Goal: Obtain resource: Download file/media

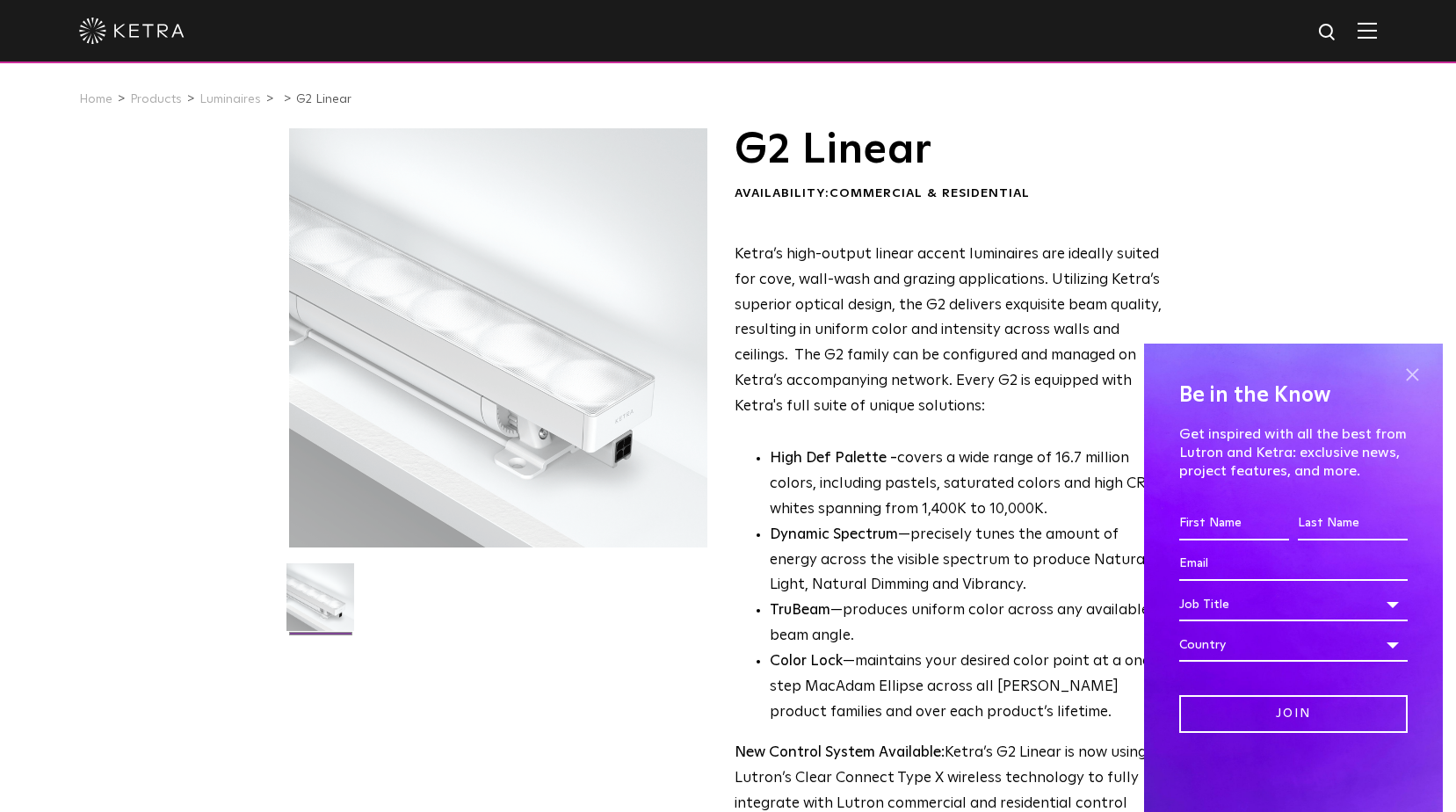
click at [1410, 367] on span at bounding box center [1412, 373] width 26 height 26
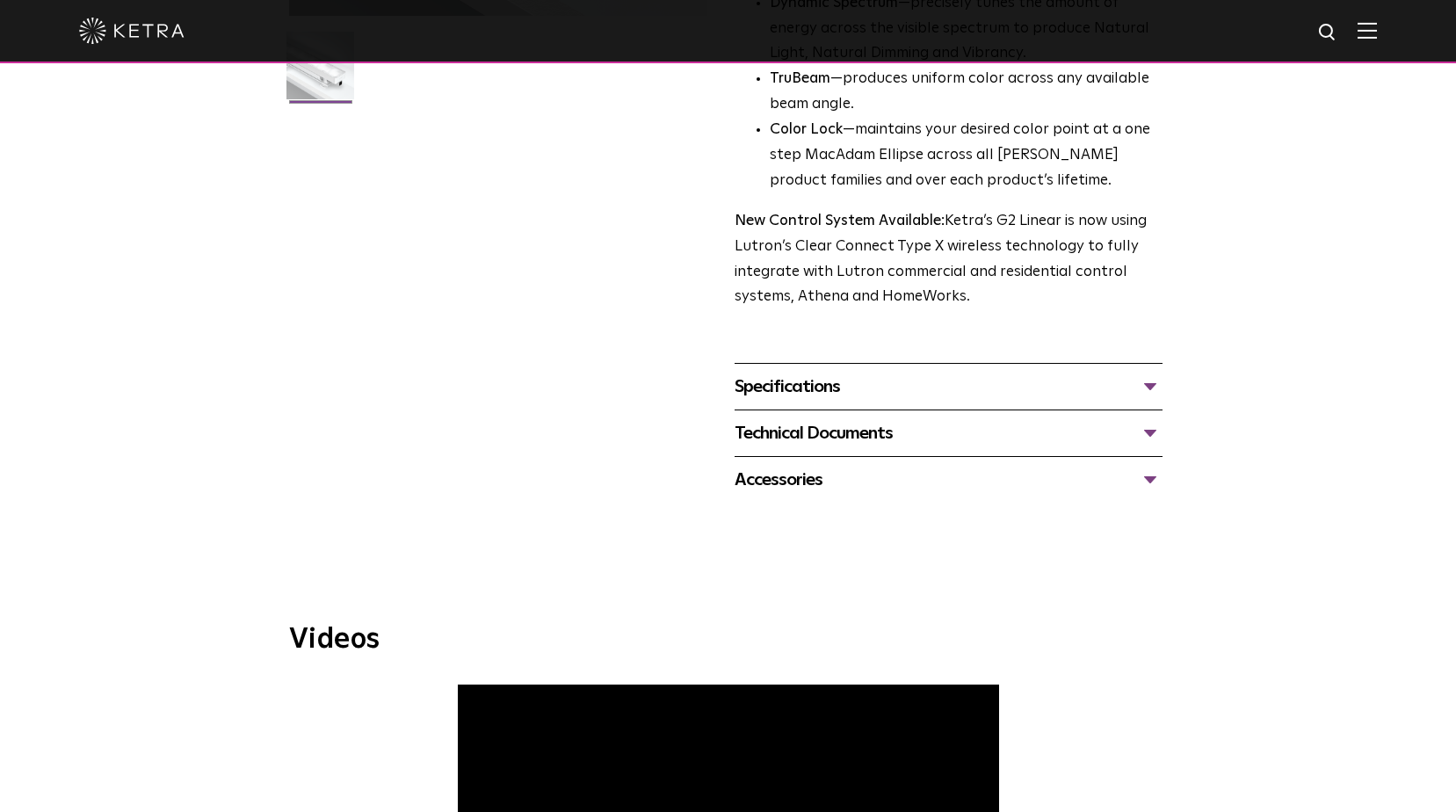
scroll to position [527, 0]
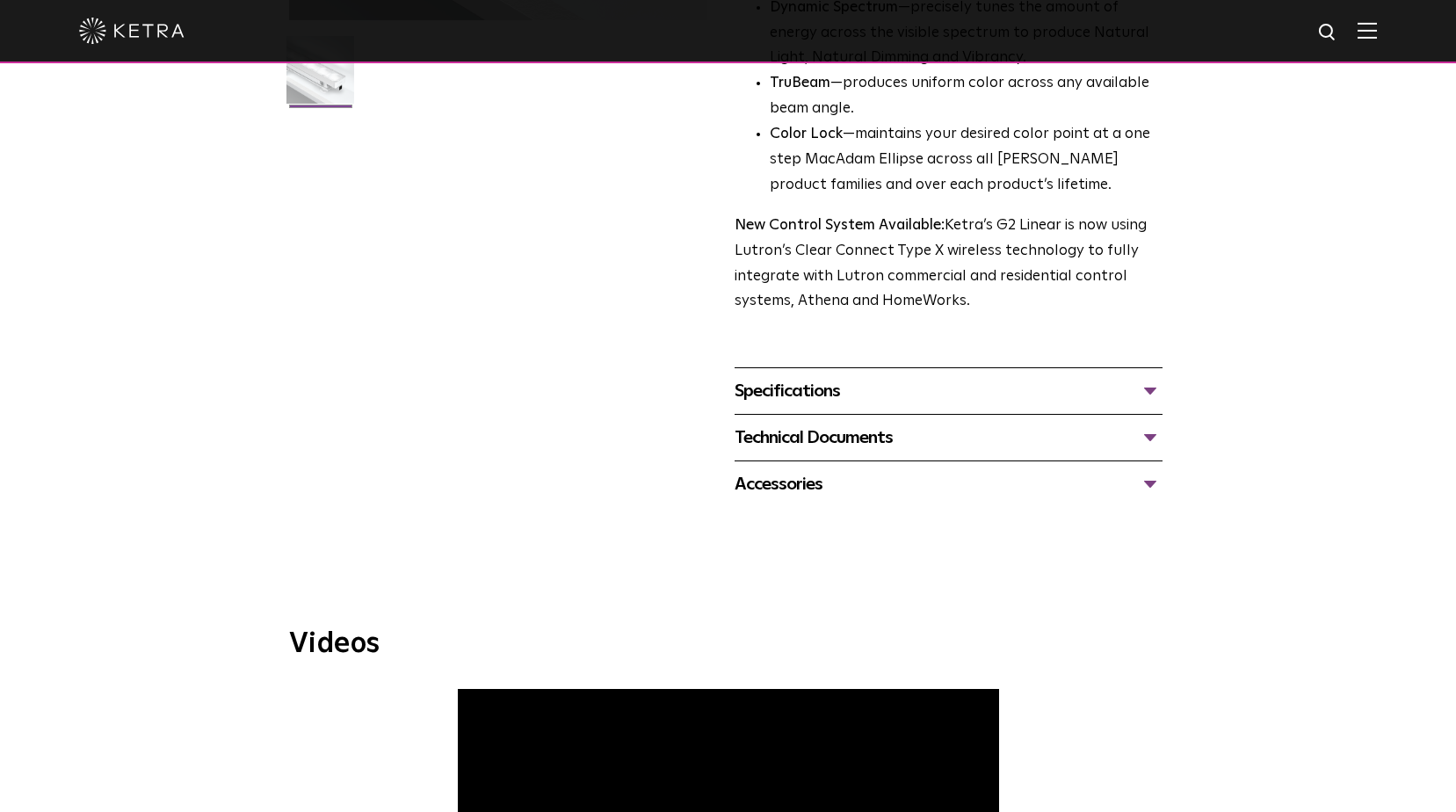
click at [1150, 388] on div "Specifications" at bounding box center [949, 391] width 428 height 28
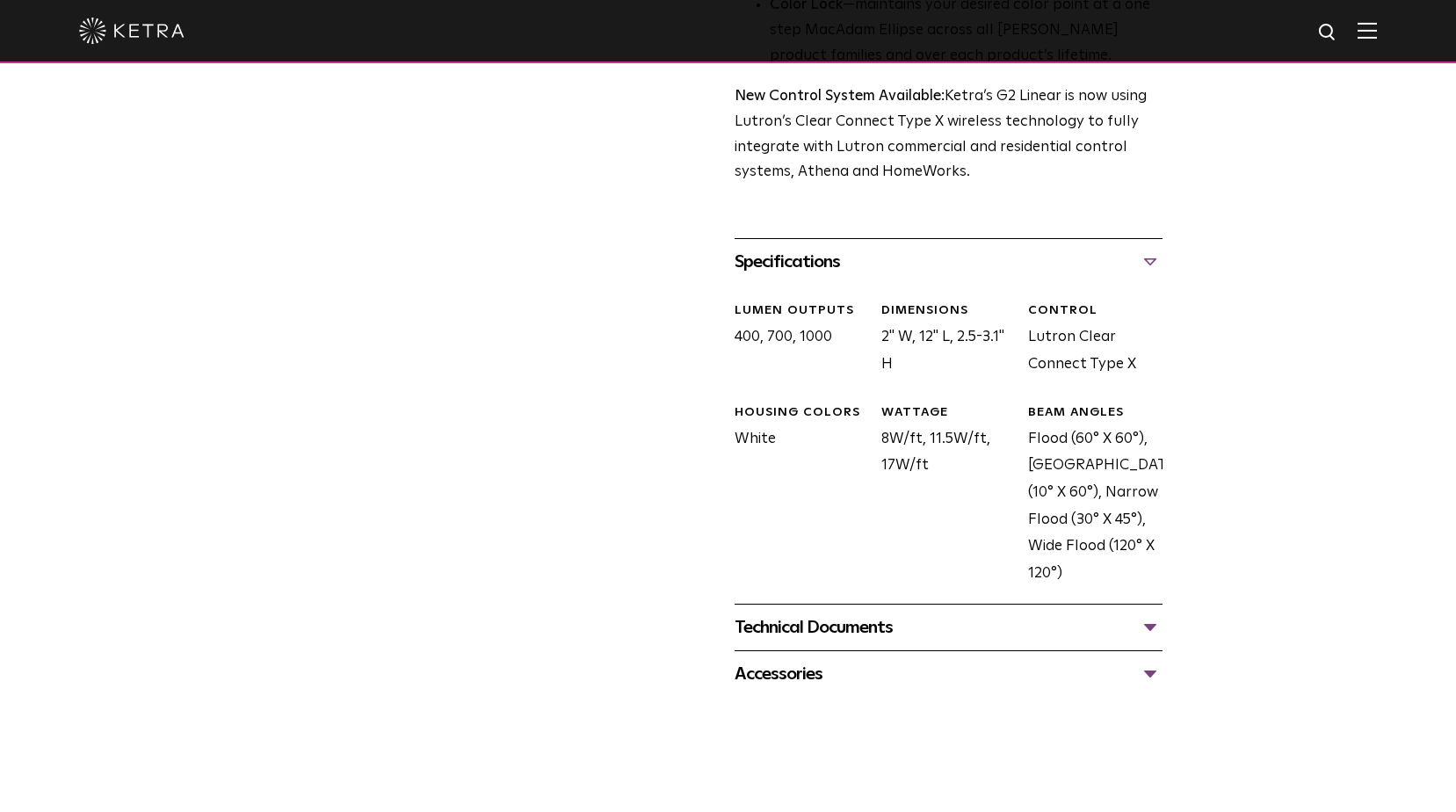
scroll to position [704, 0]
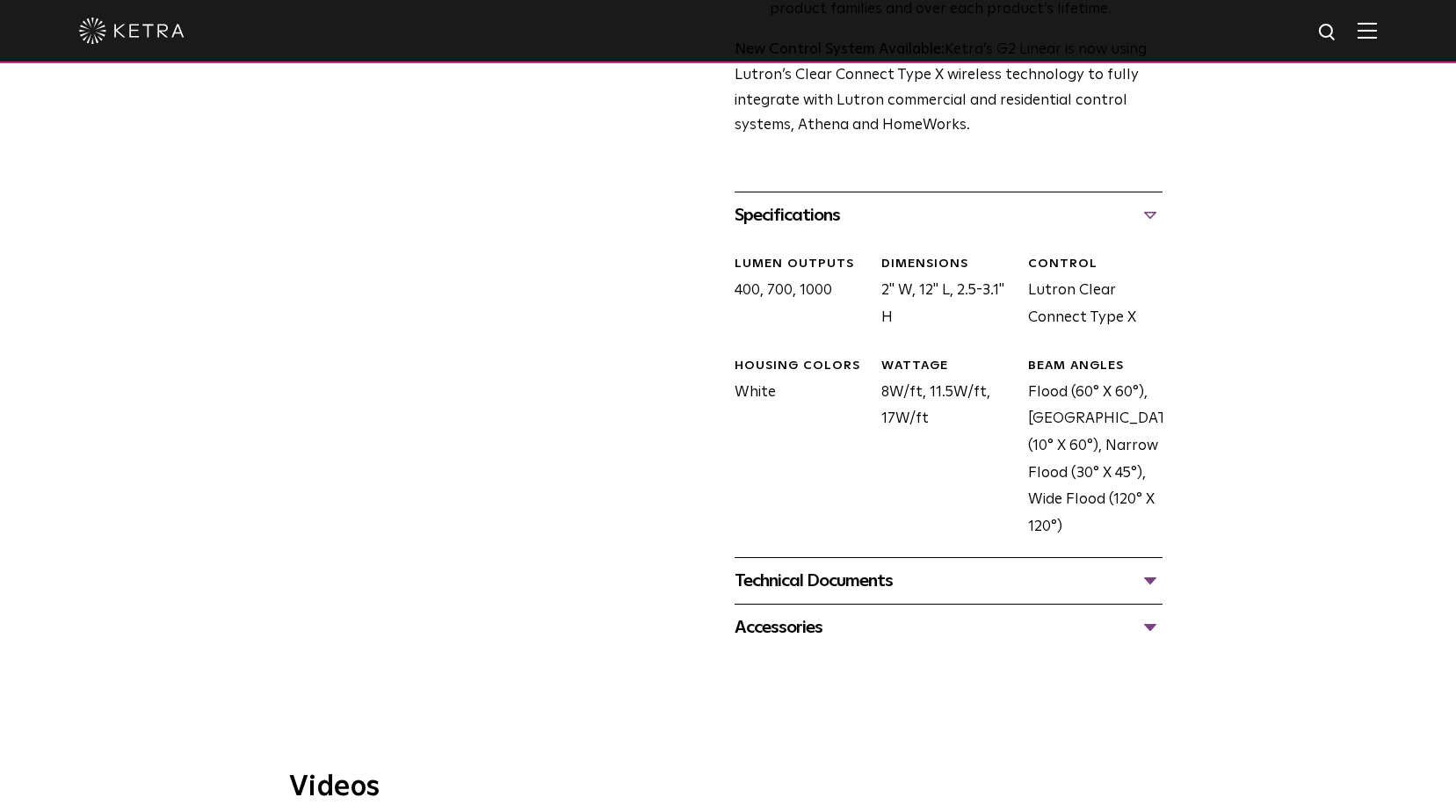
click at [1150, 580] on div "Technical Documents" at bounding box center [949, 581] width 428 height 28
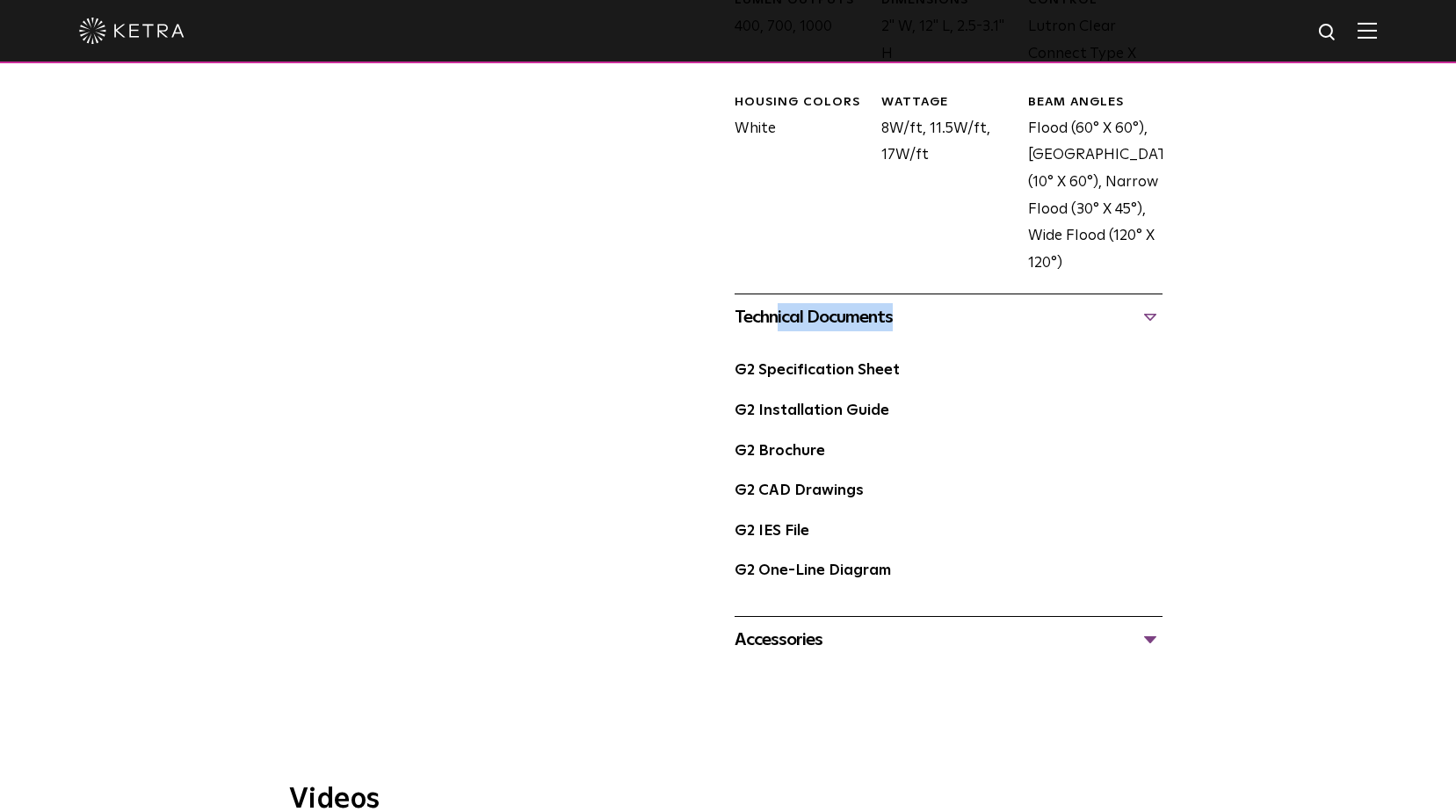
scroll to position [879, 0]
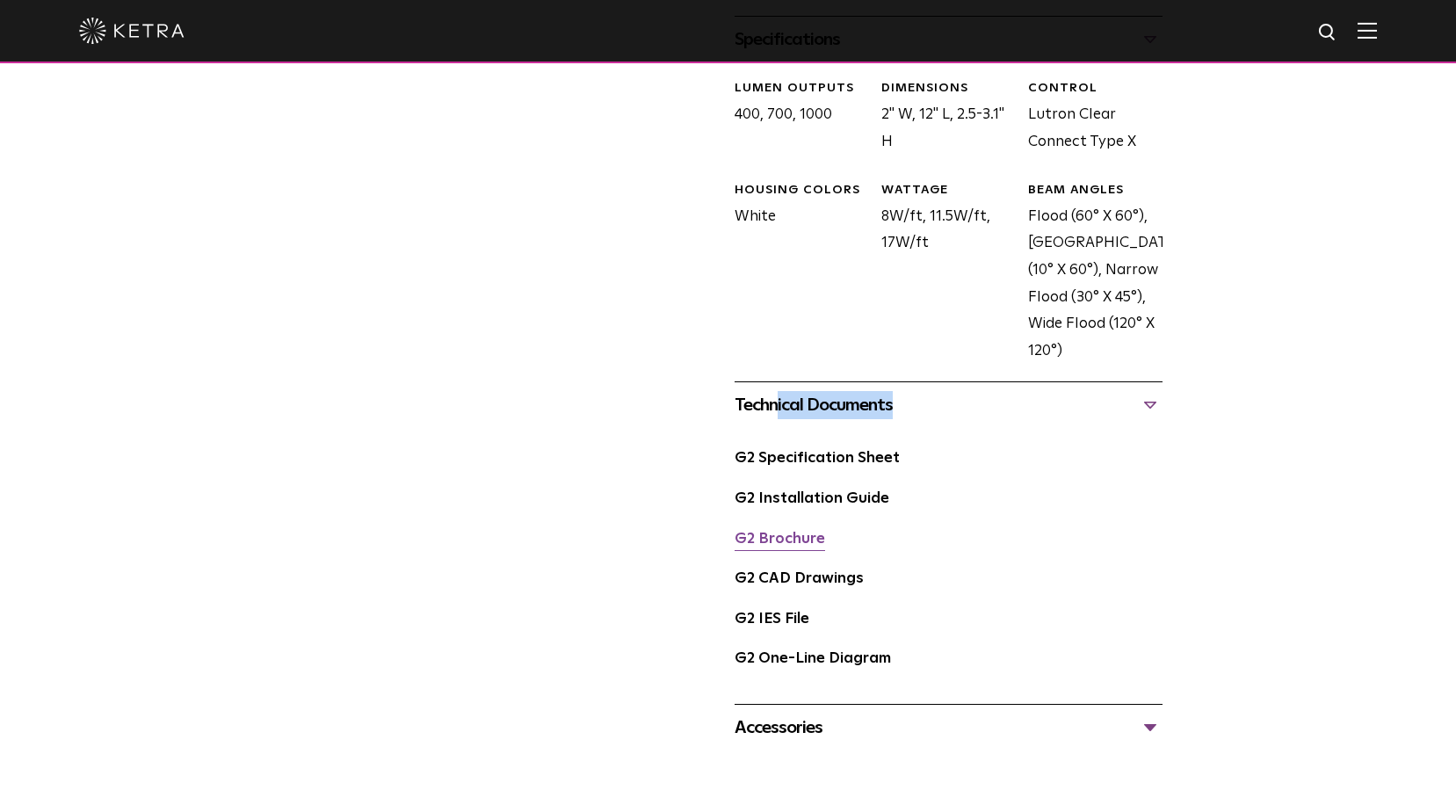
click at [791, 540] on link "G2 Brochure" at bounding box center [780, 539] width 90 height 15
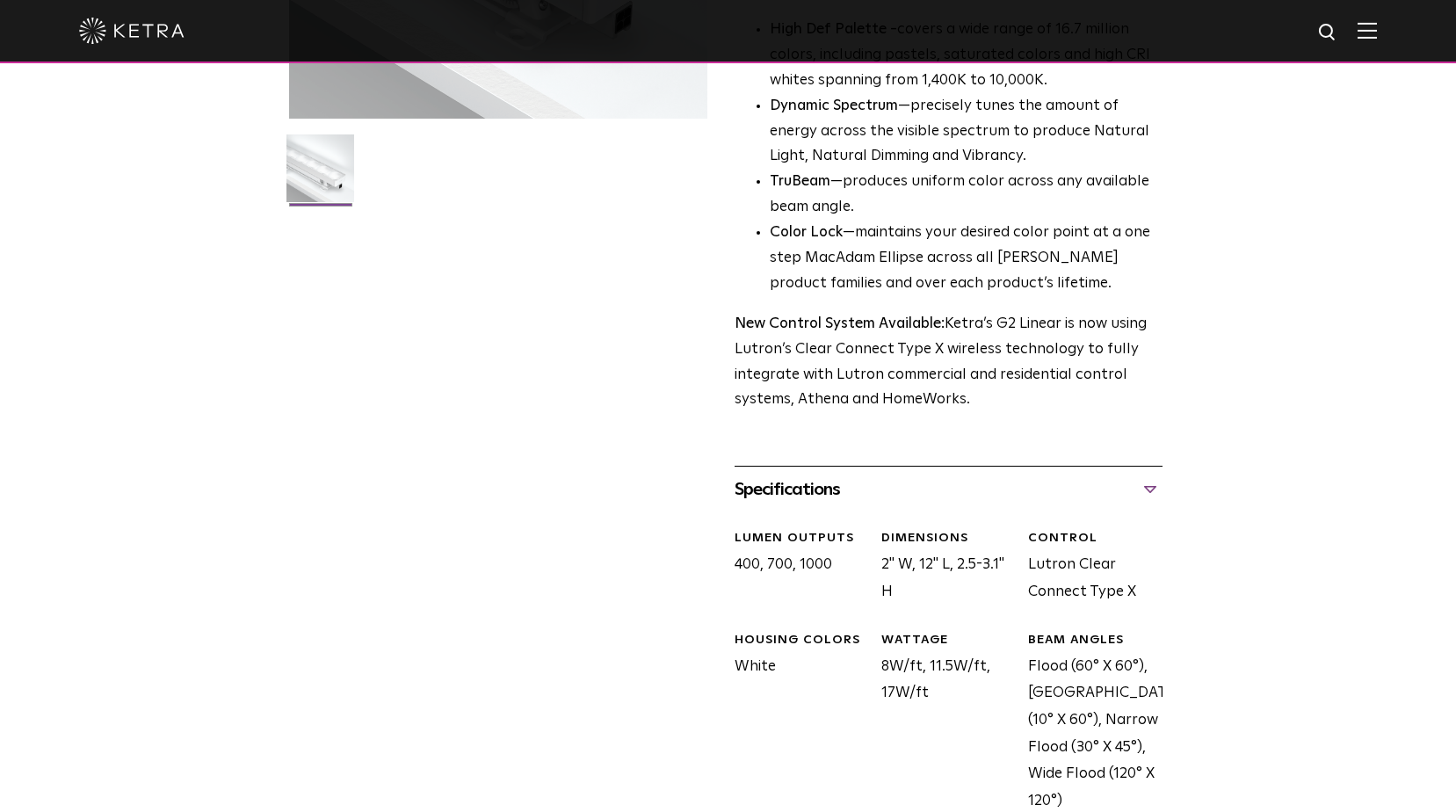
scroll to position [791, 0]
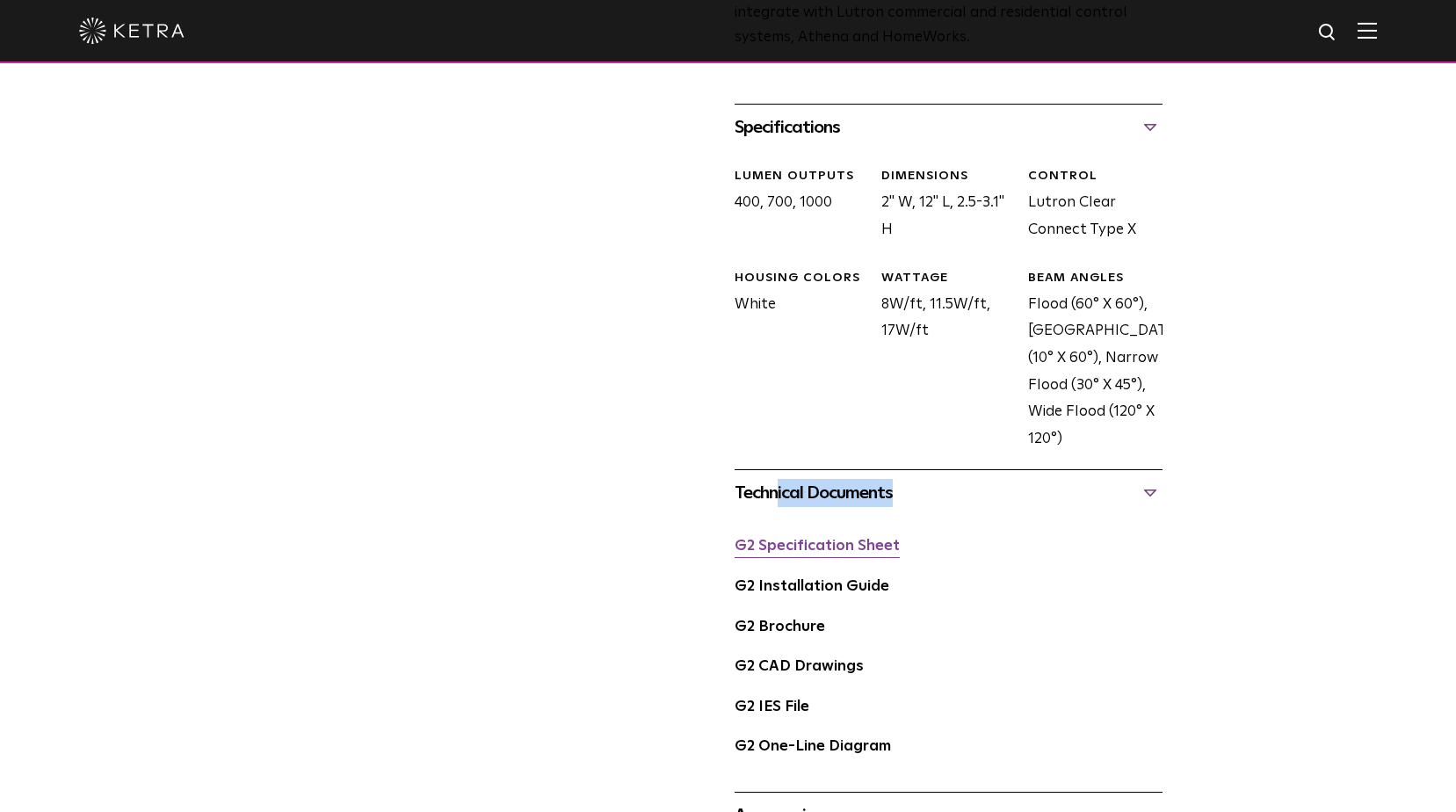
click at [773, 543] on link "G2 Specification Sheet" at bounding box center [818, 546] width 165 height 15
click at [770, 589] on link "G2 Installation Guide" at bounding box center [812, 587] width 155 height 15
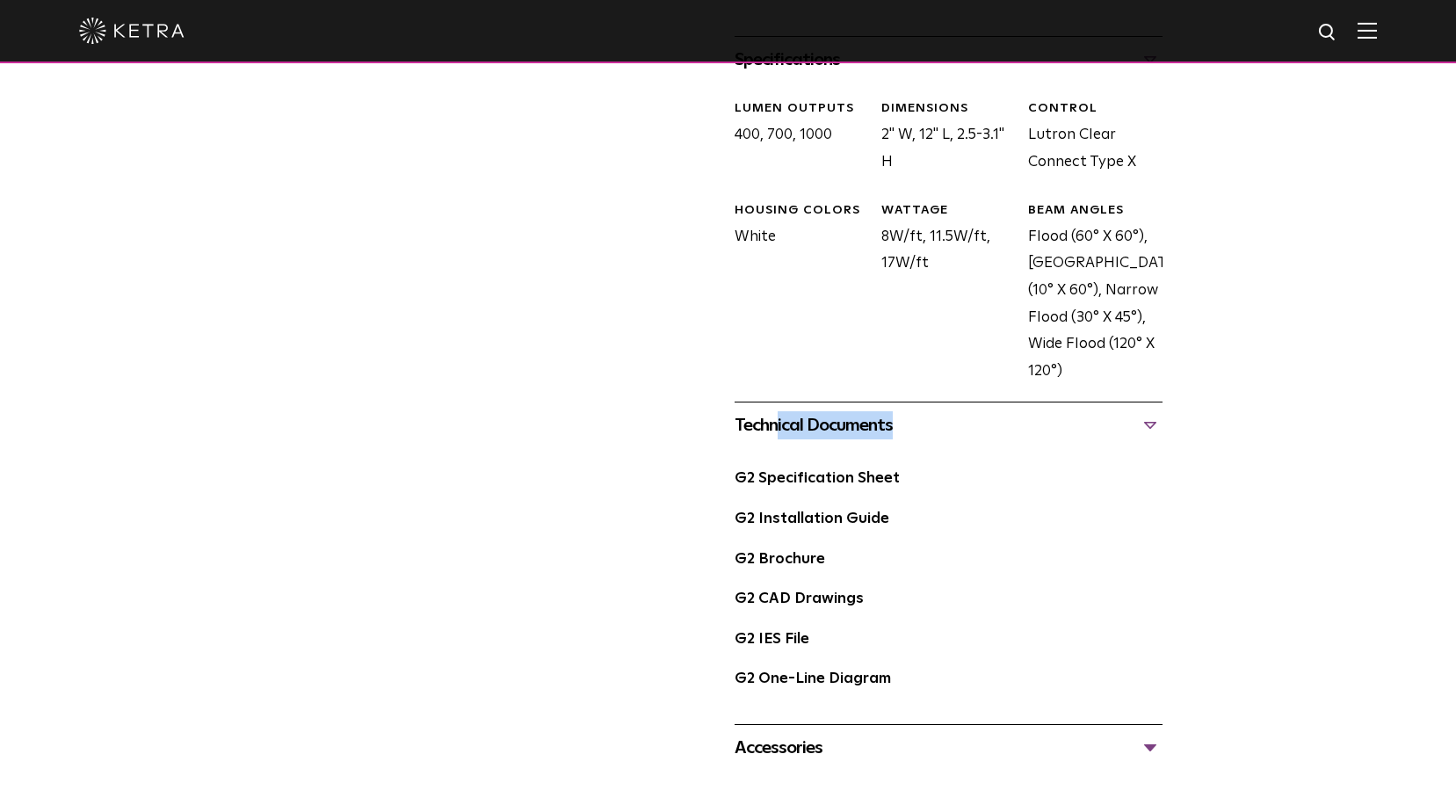
scroll to position [879, 0]
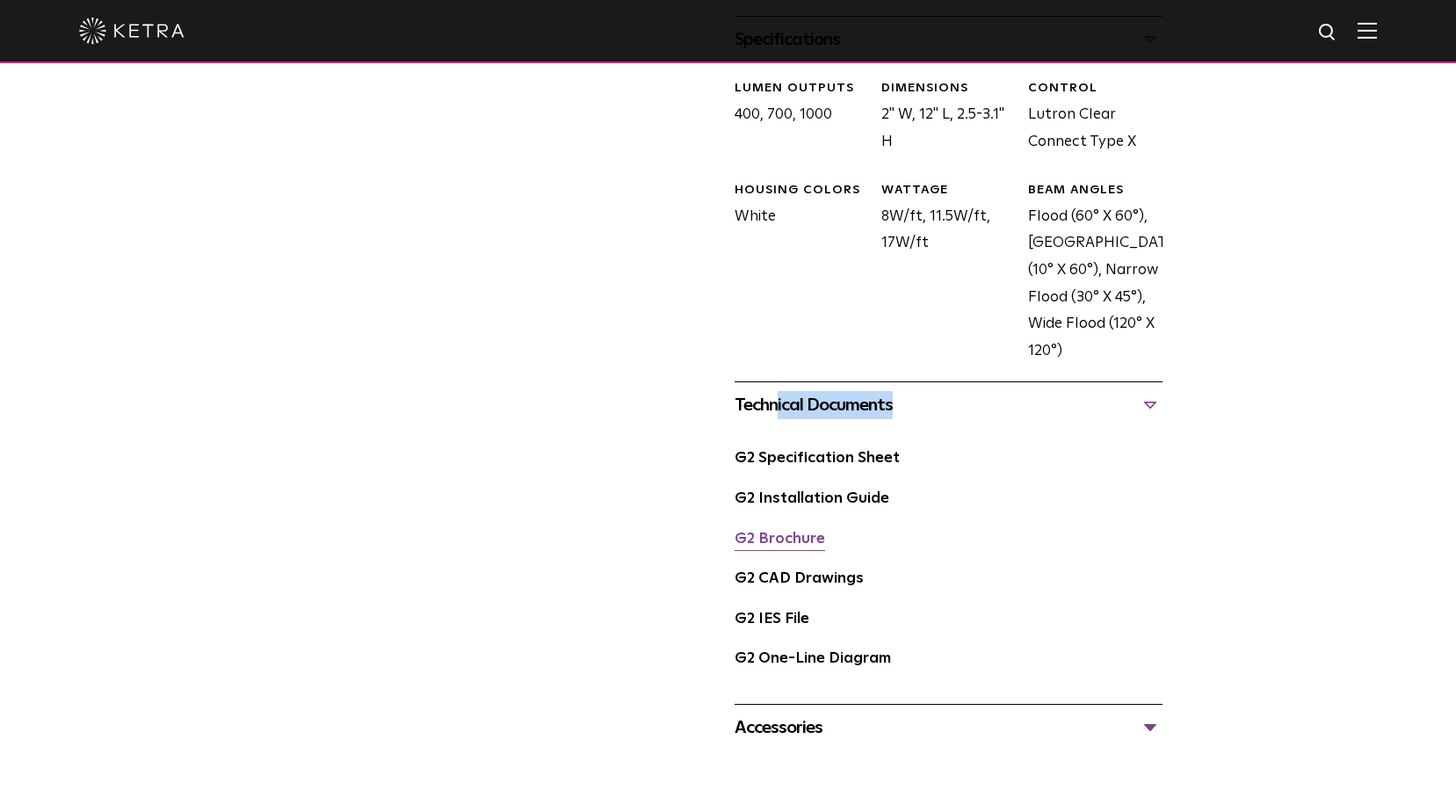
click at [789, 540] on link "G2 Brochure" at bounding box center [780, 539] width 90 height 15
